Goal: Find contact information: Find contact information

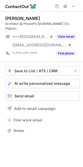
scroll to position [122, 83]
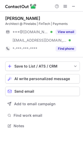
scroll to position [122, 83]
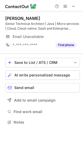
scroll to position [118, 83]
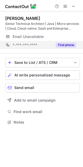
click at [70, 46] on button "Find phone" at bounding box center [66, 44] width 21 height 5
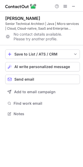
scroll to position [110, 83]
click at [75, 7] on span at bounding box center [74, 6] width 4 height 4
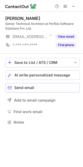
scroll to position [118, 83]
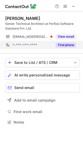
click at [68, 44] on button "Find phone" at bounding box center [66, 44] width 21 height 5
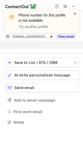
click at [74, 15] on span at bounding box center [75, 13] width 4 height 5
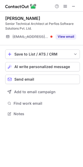
scroll to position [110, 83]
click at [72, 7] on span at bounding box center [74, 6] width 4 height 4
